Goal: Task Accomplishment & Management: Complete application form

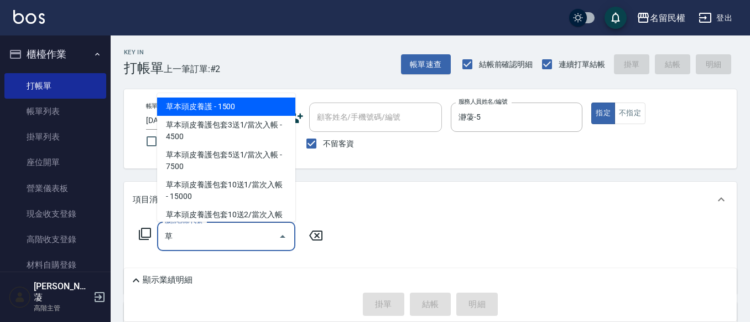
click at [260, 106] on span "草本頭皮養護 - 1500" at bounding box center [226, 106] width 138 height 18
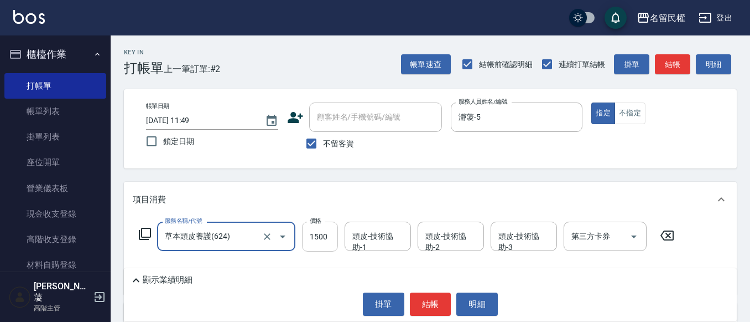
type input "草本頭皮養護(624)"
click at [327, 236] on input "1500" at bounding box center [320, 236] width 36 height 30
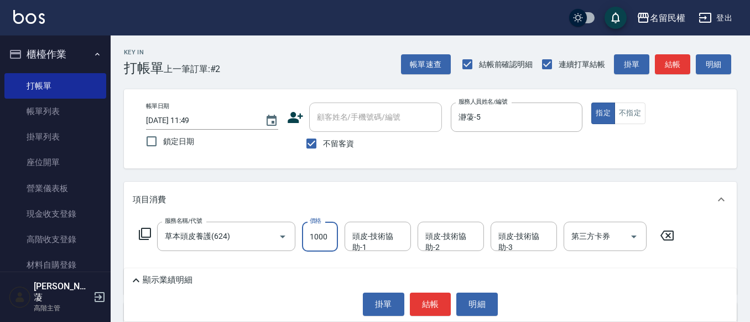
type input "1000"
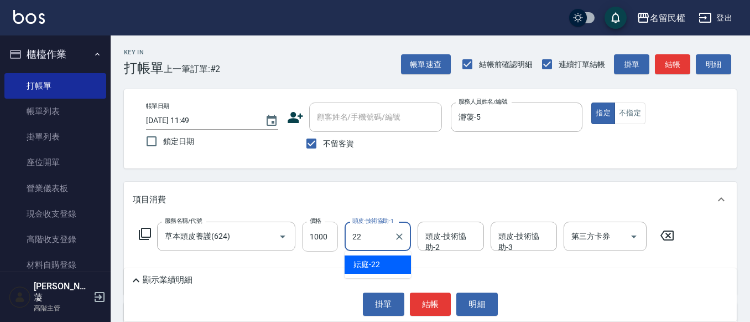
type input "妘庭-22"
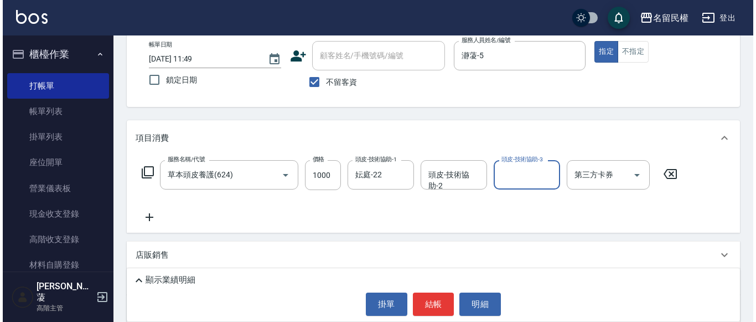
scroll to position [148, 0]
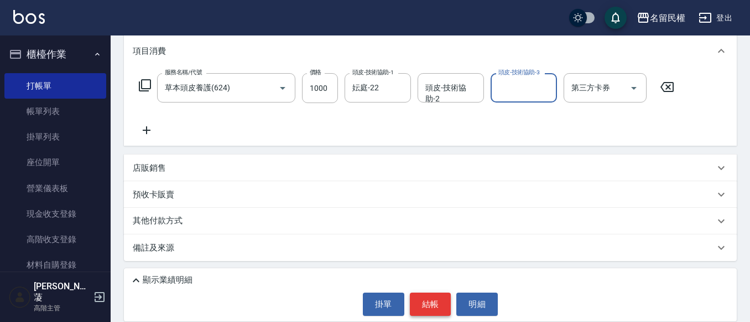
drag, startPoint x: 436, startPoint y: 303, endPoint x: 431, endPoint y: 293, distance: 11.1
click at [436, 303] on button "結帳" at bounding box center [431, 303] width 42 height 23
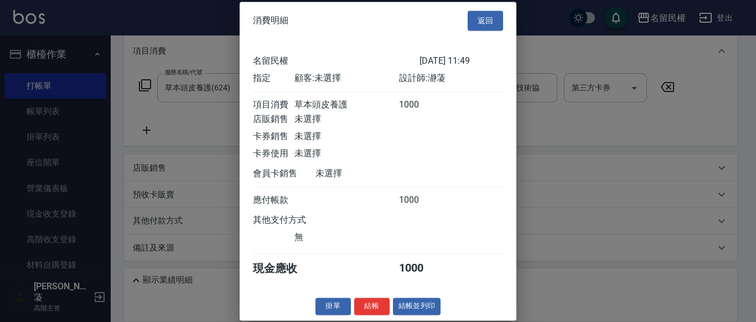
scroll to position [14, 0]
click at [382, 306] on button "結帳" at bounding box center [371, 305] width 35 height 17
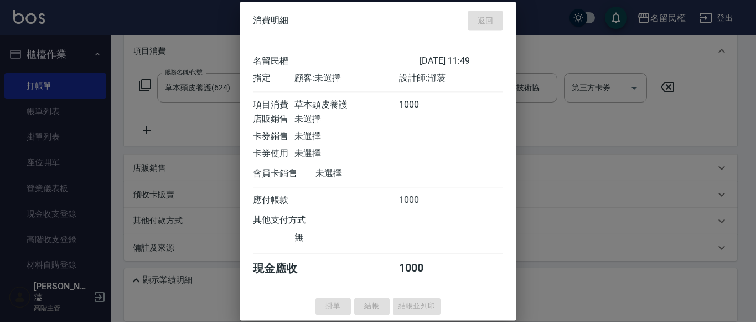
type input "[DATE] 12:21"
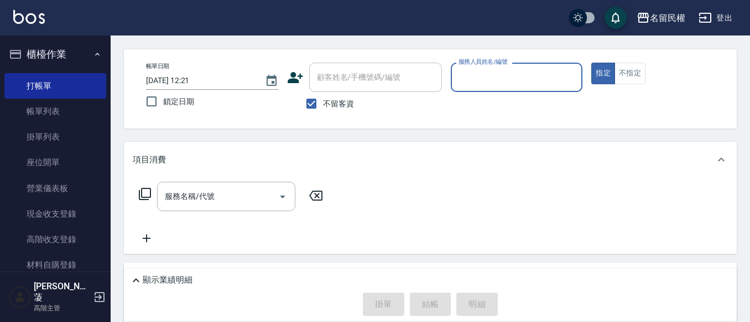
scroll to position [0, 0]
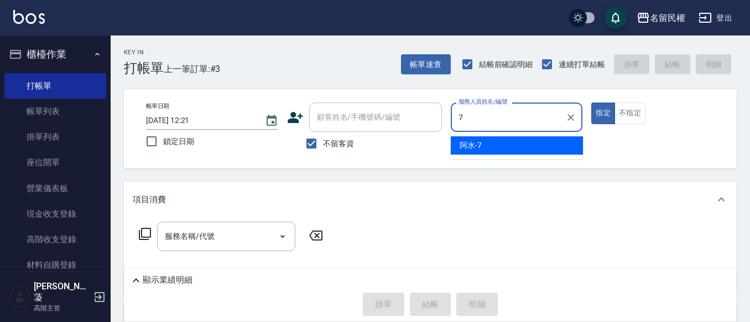
type input "阿水-7"
type button "true"
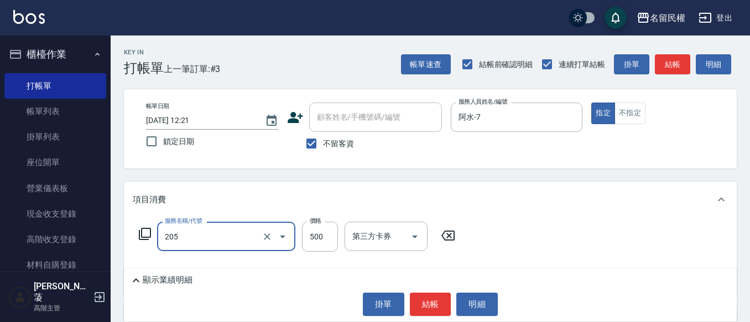
type input "指定洗剪(205)"
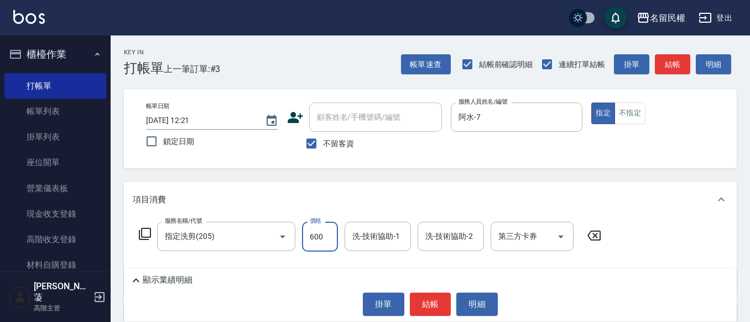
type input "600"
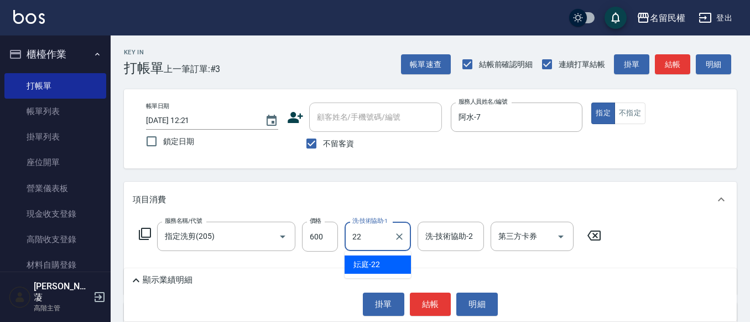
type input "妘庭-22"
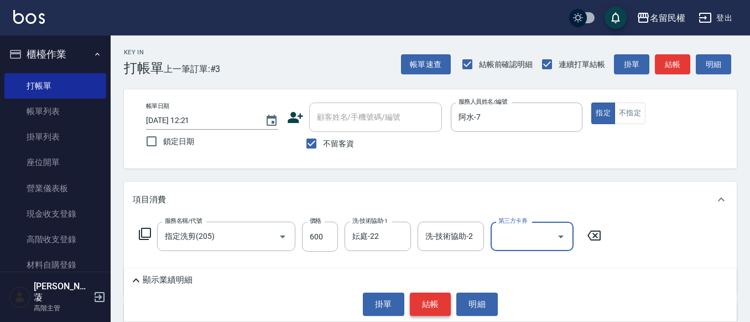
click at [437, 306] on button "結帳" at bounding box center [431, 303] width 42 height 23
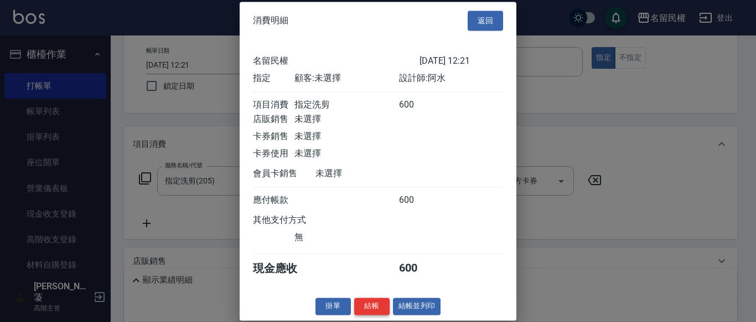
click at [368, 314] on button "結帳" at bounding box center [371, 305] width 35 height 17
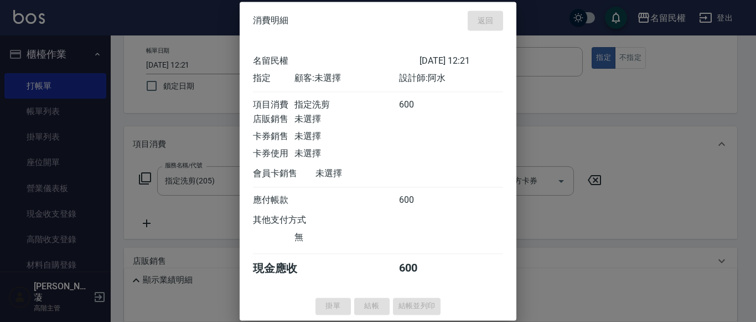
type input "[DATE] 12:36"
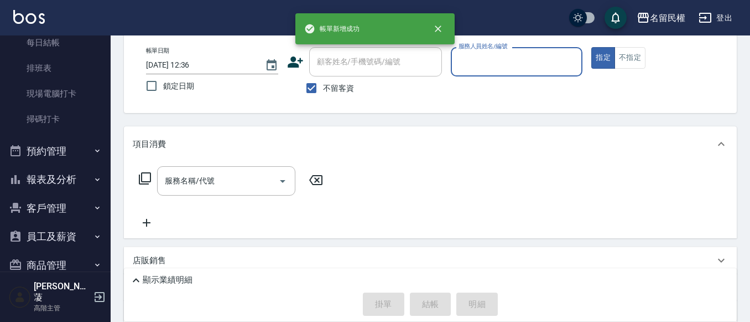
scroll to position [316, 0]
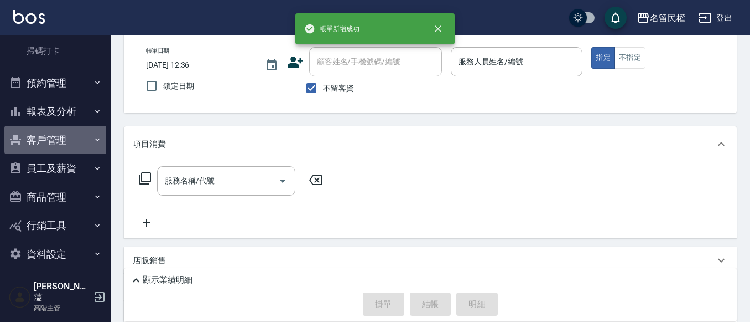
click at [88, 130] on button "客戶管理" at bounding box center [55, 140] width 102 height 29
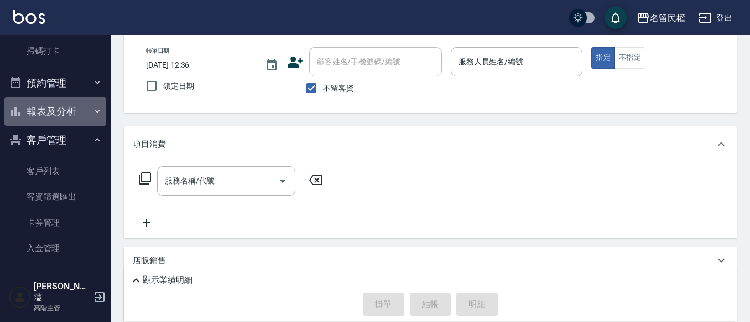
click at [64, 111] on button "報表及分析" at bounding box center [55, 111] width 102 height 29
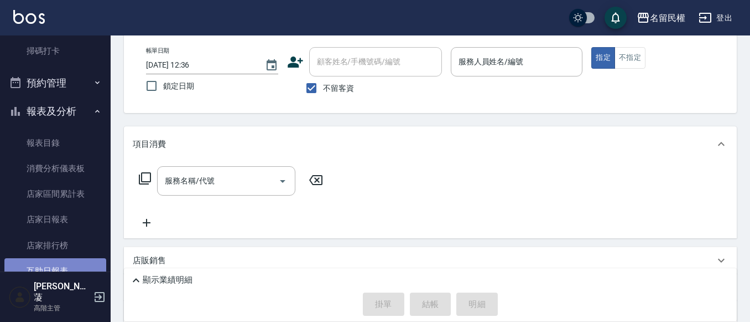
drag, startPoint x: 55, startPoint y: 269, endPoint x: 59, endPoint y: 263, distance: 6.9
click at [55, 268] on link "互助日報表" at bounding box center [55, 270] width 102 height 25
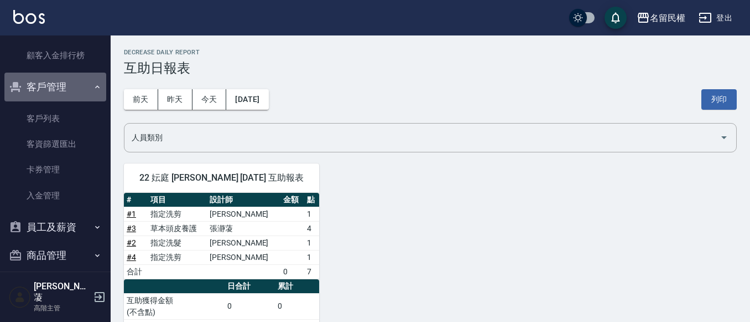
click at [92, 81] on button "客戶管理" at bounding box center [55, 87] width 102 height 29
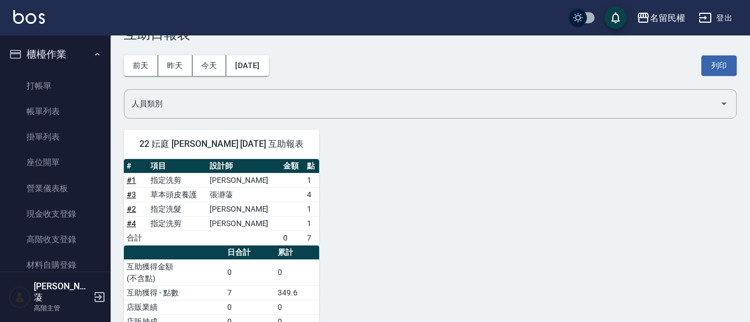
scroll to position [68, 0]
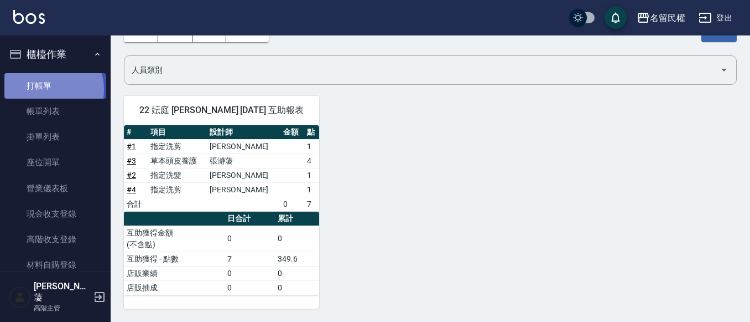
click at [44, 89] on link "打帳單" at bounding box center [55, 85] width 102 height 25
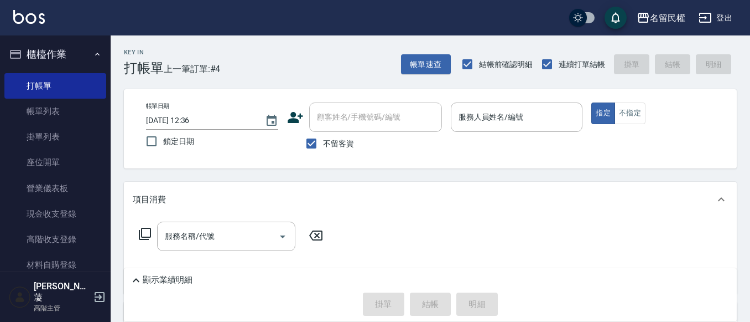
click at [448, 214] on div "項目消費" at bounding box center [430, 199] width 613 height 35
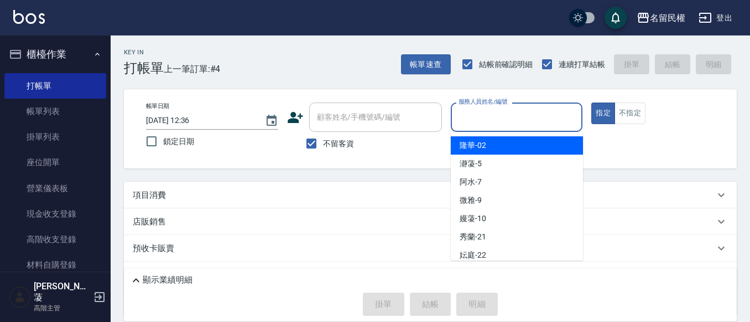
click at [534, 120] on input "服務人員姓名/編號" at bounding box center [517, 116] width 122 height 19
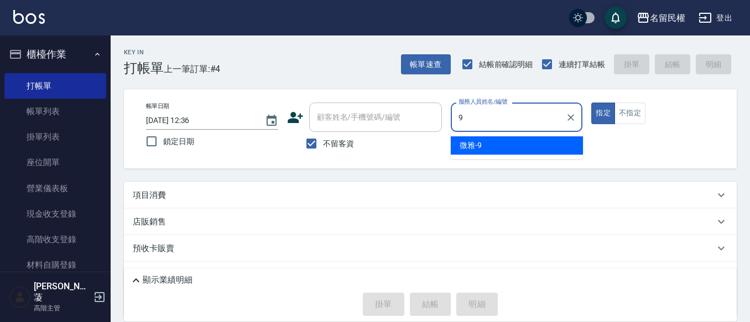
type input "微雅-9"
type button "true"
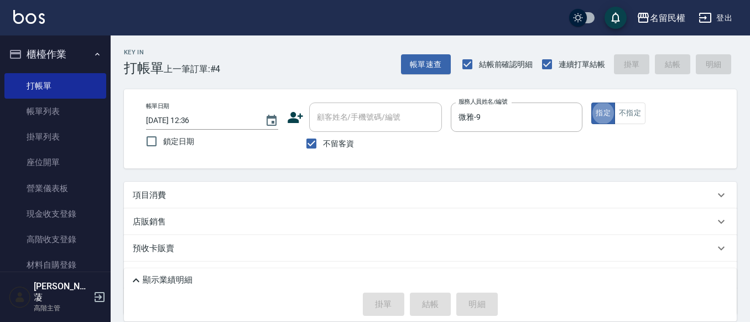
click at [482, 196] on div "項目消費" at bounding box center [424, 195] width 582 height 12
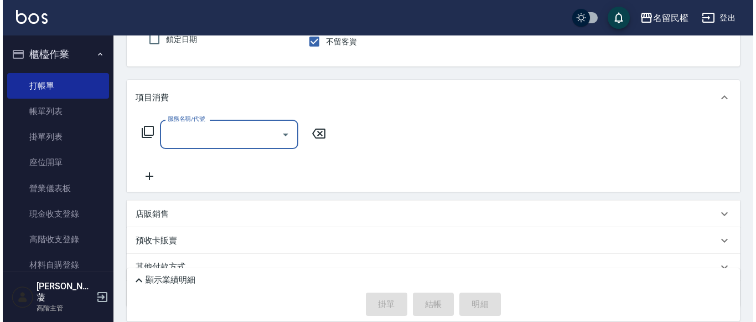
scroll to position [111, 0]
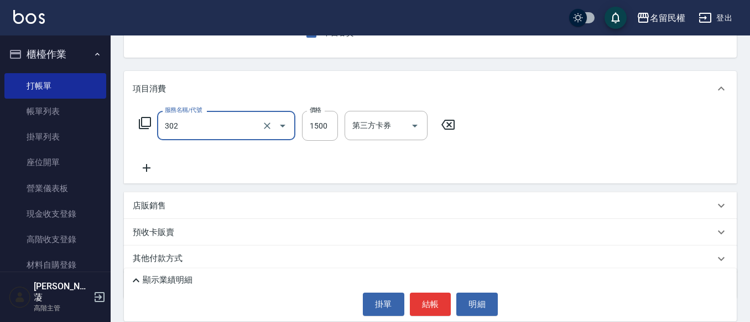
type input "燙髮(302)"
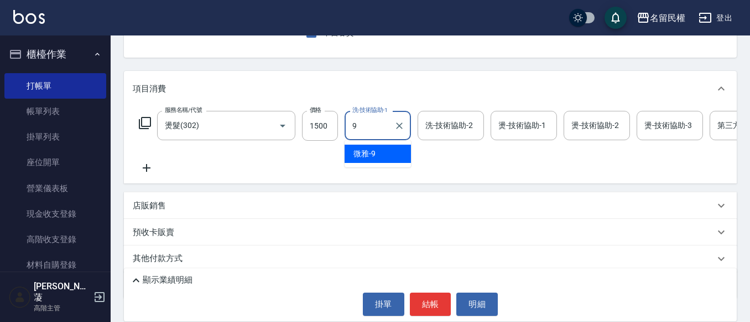
type input "微雅-9"
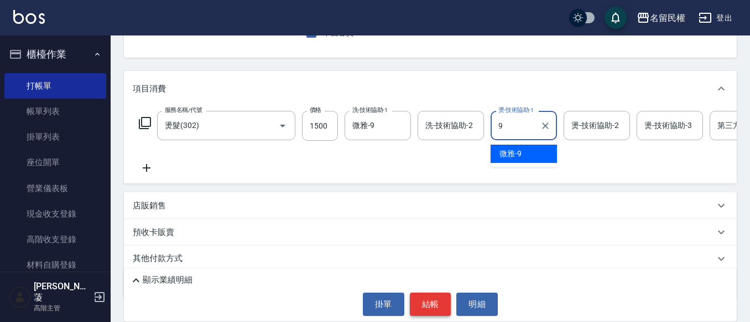
type input "微雅-9"
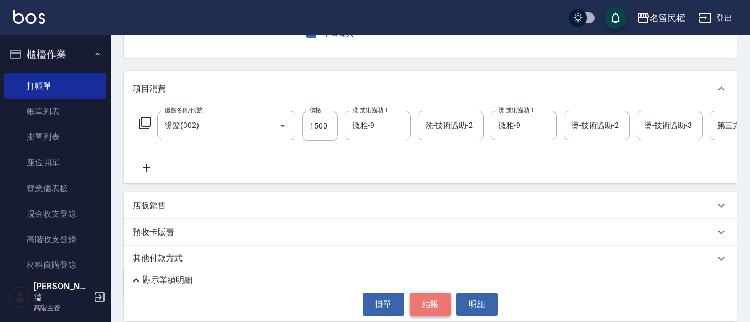
click at [431, 310] on button "結帳" at bounding box center [431, 303] width 42 height 23
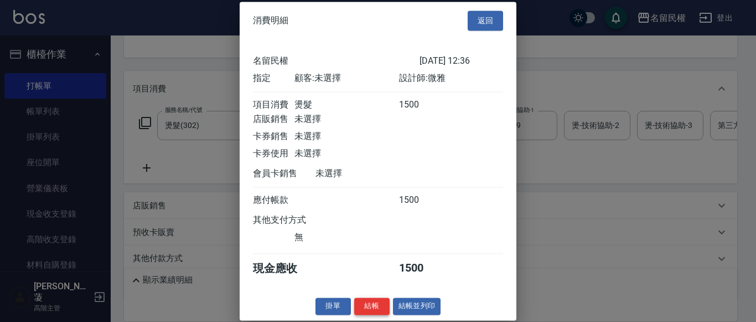
scroll to position [14, 0]
click at [380, 312] on button "結帳" at bounding box center [371, 305] width 35 height 17
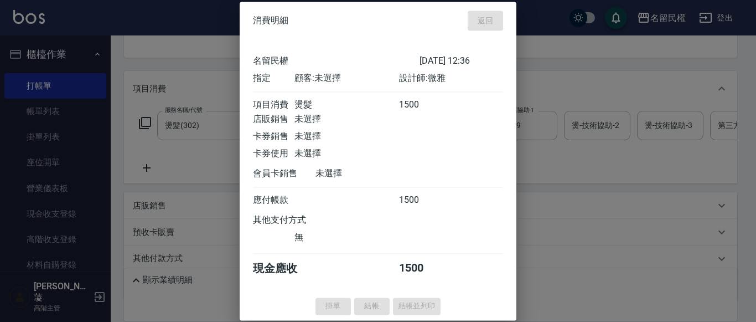
type input "[DATE] 12:50"
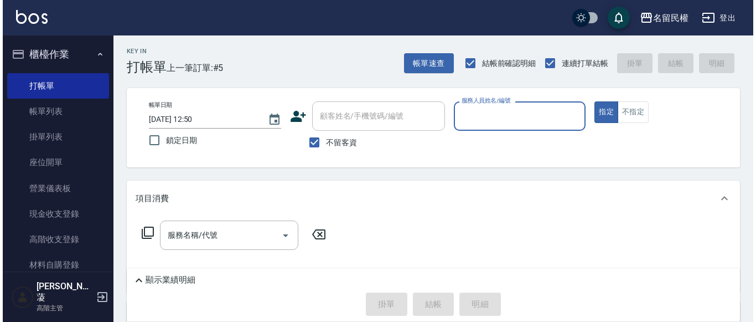
scroll to position [0, 0]
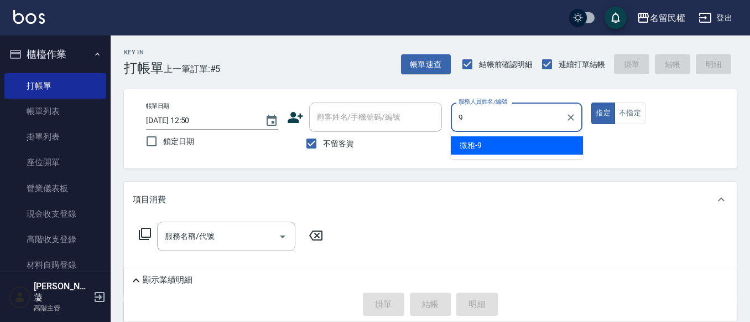
type input "微雅-9"
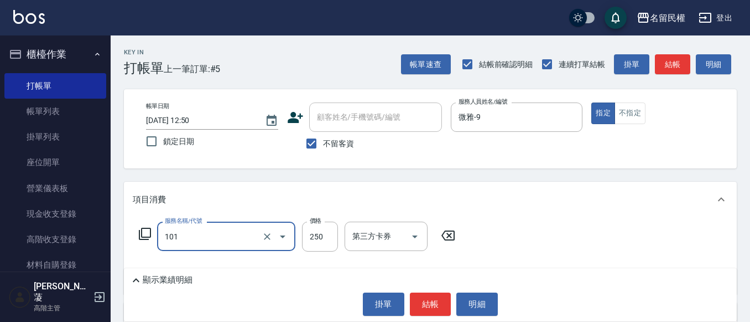
type input "不指定洗髮(101)"
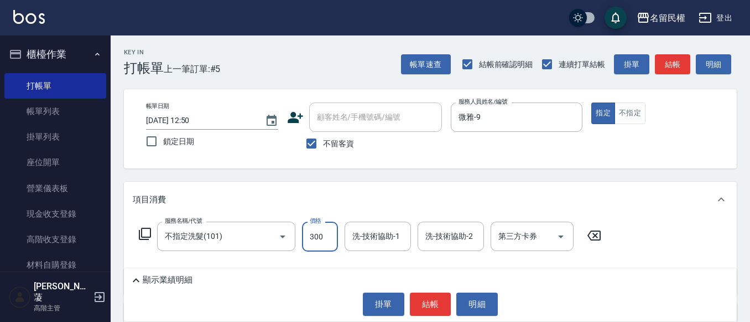
type input "300"
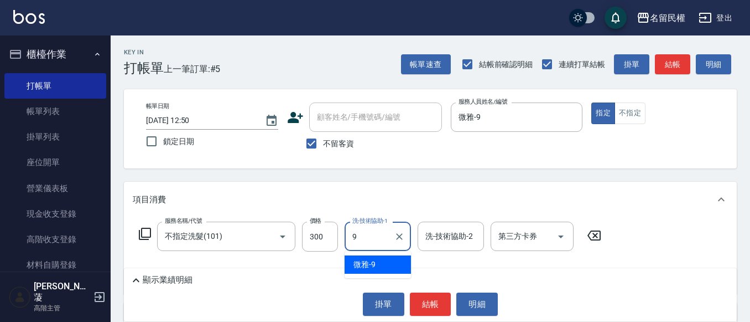
type input "微雅-9"
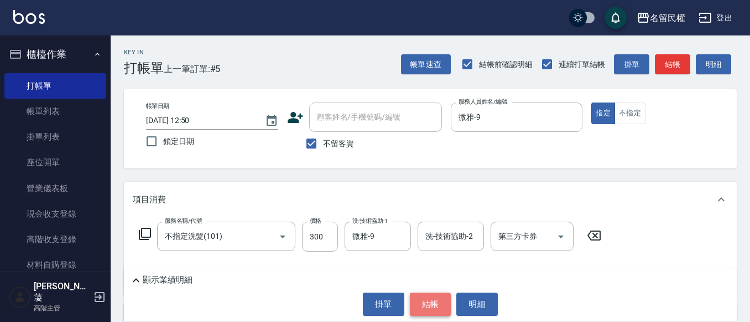
click at [423, 312] on button "結帳" at bounding box center [431, 303] width 42 height 23
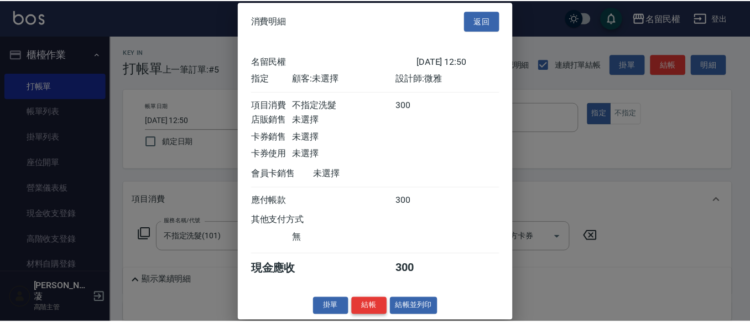
scroll to position [14, 0]
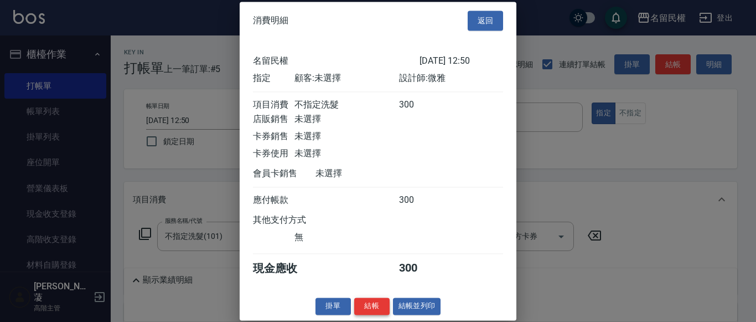
click at [369, 304] on button "結帳" at bounding box center [371, 305] width 35 height 17
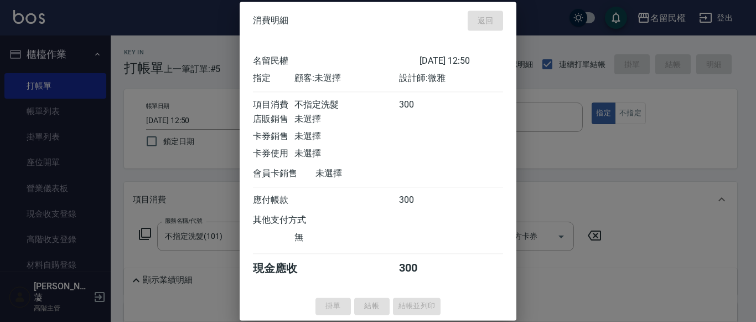
type input "[DATE] 13:04"
